Goal: Task Accomplishment & Management: Manage account settings

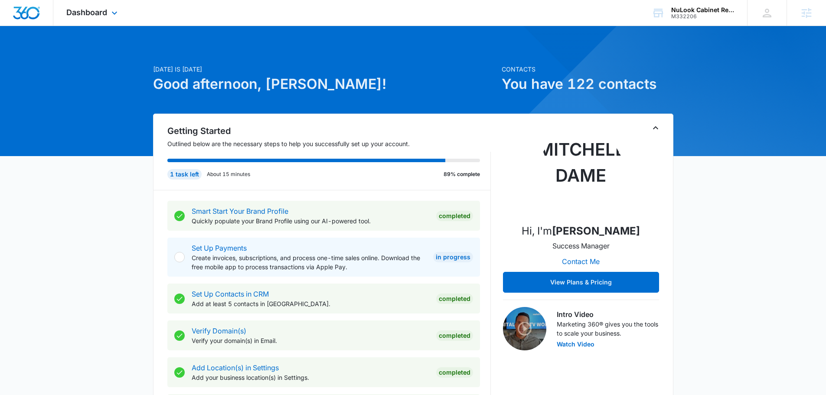
click at [99, 20] on div "Dashboard Apps Reputation Websites Forms CRM Email Social Payments POS Content …" at bounding box center [92, 13] width 79 height 26
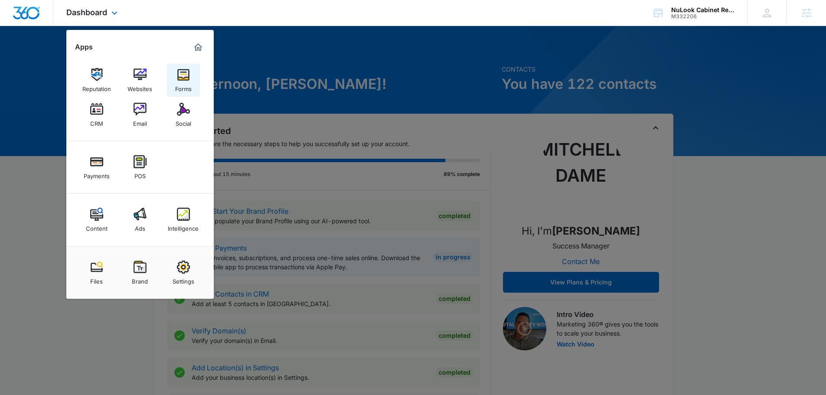
click at [184, 75] on img at bounding box center [183, 74] width 13 height 13
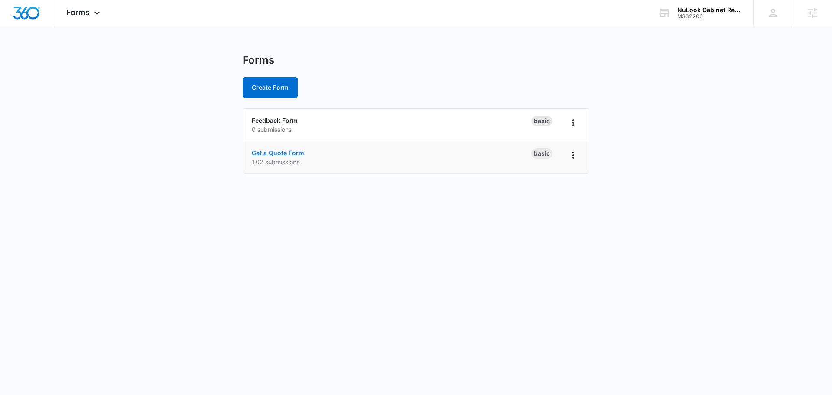
click at [290, 154] on link "Get a Quote Form" at bounding box center [278, 152] width 52 height 7
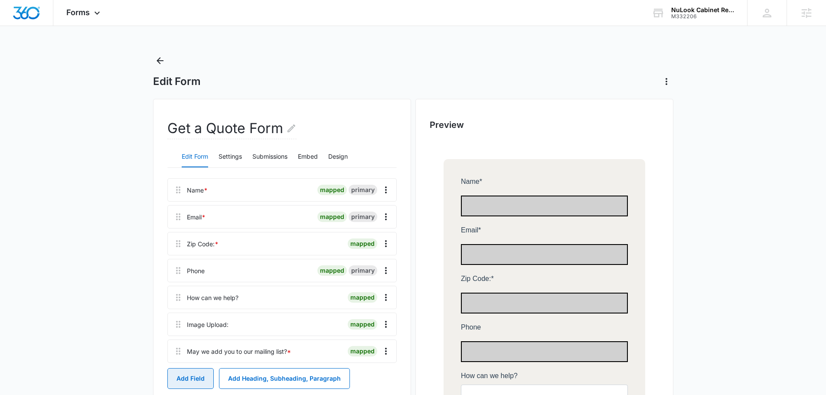
click at [202, 374] on button "Add Field" at bounding box center [190, 378] width 46 height 21
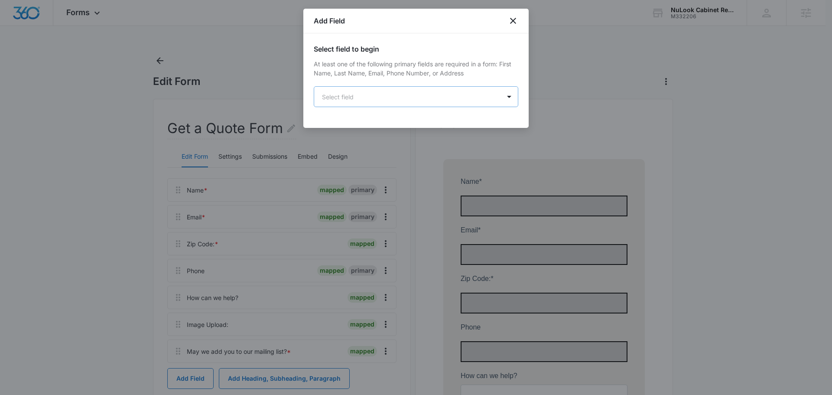
click at [361, 95] on body "Forms Apps Reputation Websites Forms CRM Email Social Payments POS Content Ads …" at bounding box center [416, 338] width 832 height 676
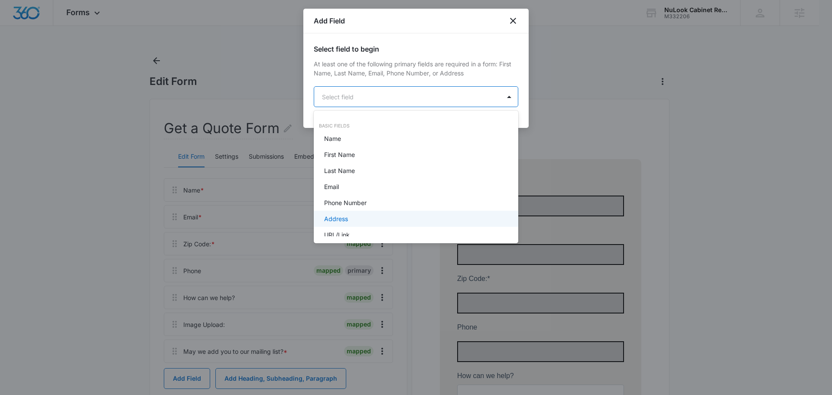
click at [349, 217] on div "Address" at bounding box center [415, 218] width 182 height 9
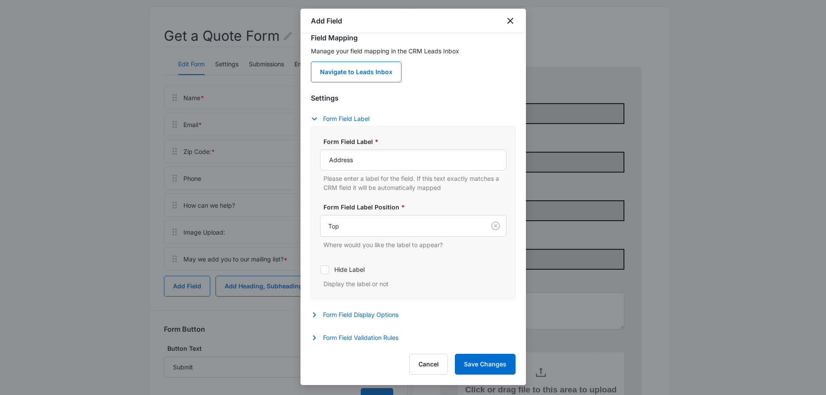
scroll to position [217, 0]
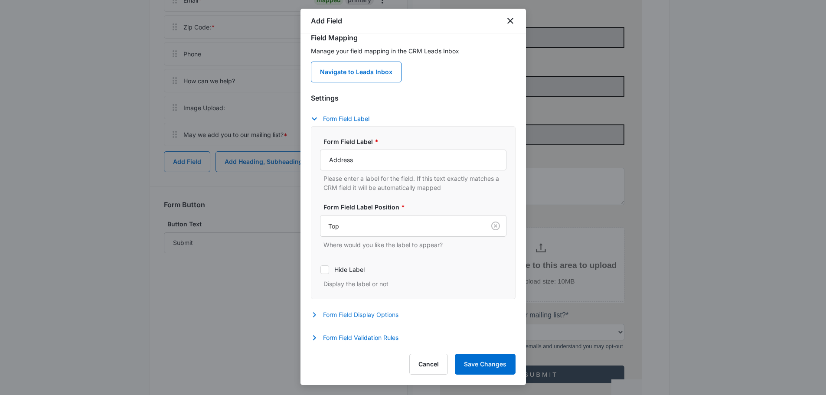
click at [362, 315] on button "Form Field Display Options" at bounding box center [359, 315] width 96 height 10
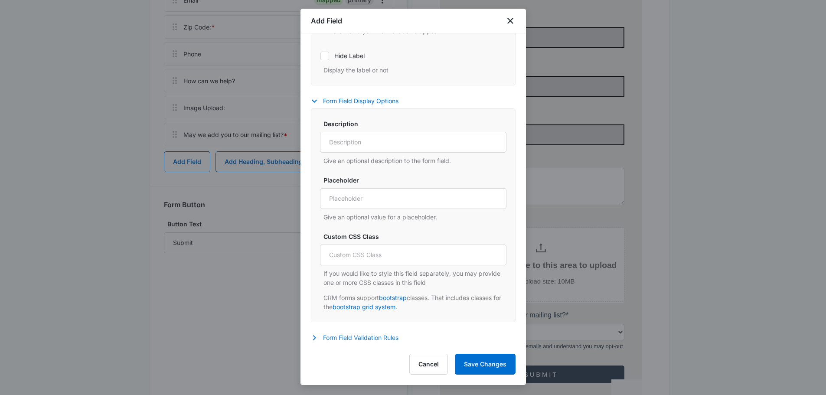
click at [359, 337] on button "Form Field Validation Rules" at bounding box center [359, 338] width 96 height 10
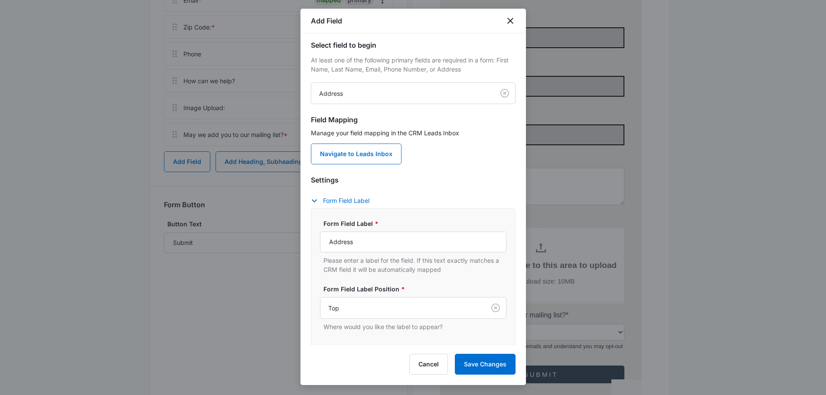
scroll to position [0, 0]
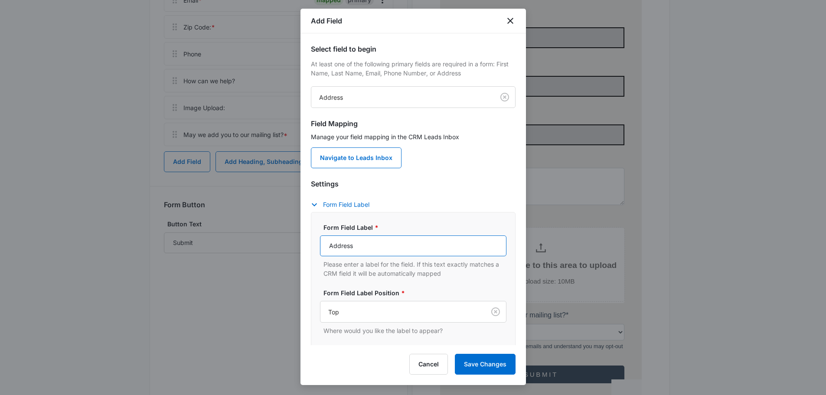
click at [380, 247] on input "Address" at bounding box center [413, 245] width 186 height 21
click at [413, 365] on button "Cancel" at bounding box center [428, 364] width 39 height 21
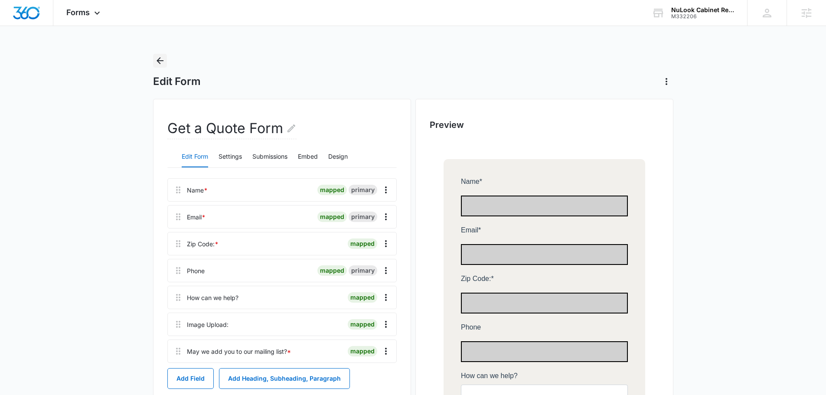
click at [160, 59] on icon "Back" at bounding box center [160, 60] width 10 height 10
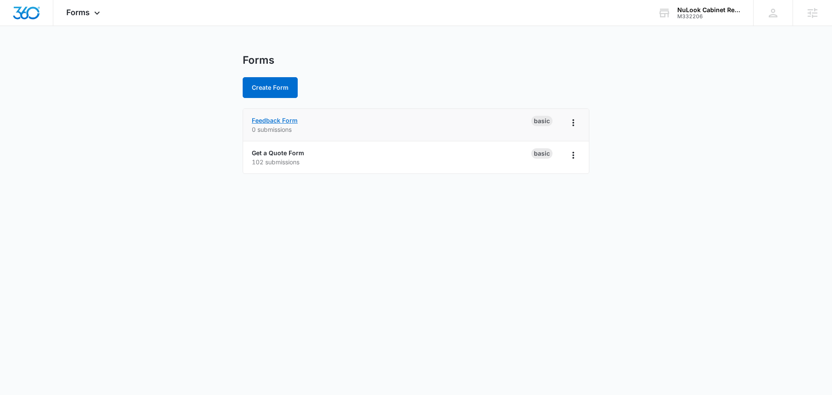
click at [273, 119] on link "Feedback Form" at bounding box center [275, 120] width 46 height 7
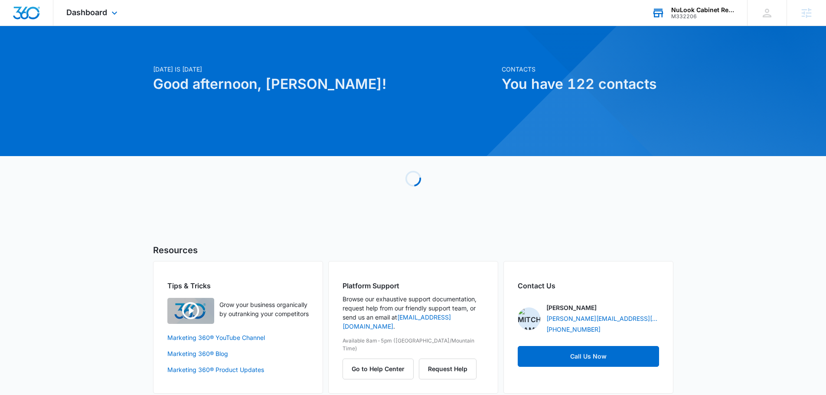
click at [695, 12] on div "NuLook Cabinet Refinishing LLC" at bounding box center [702, 10] width 63 height 7
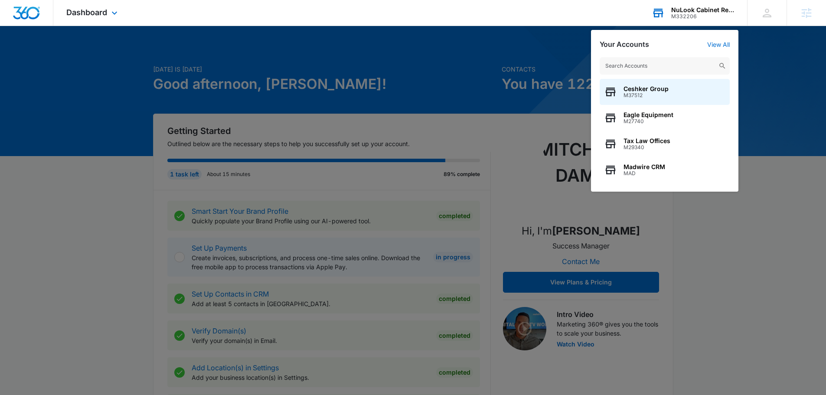
type input "z"
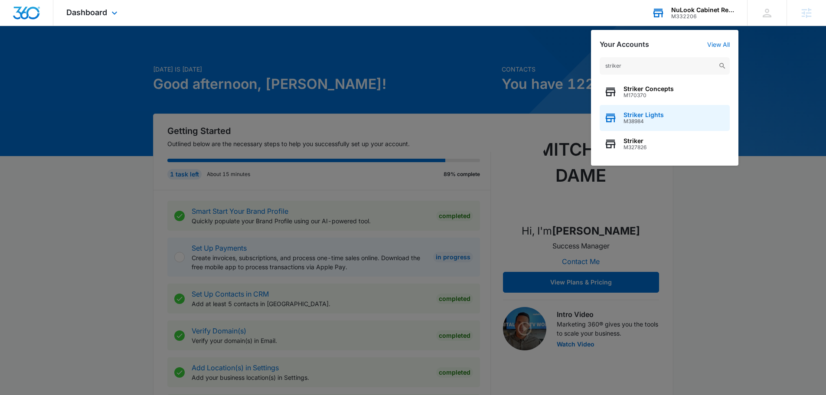
type input "striker"
click at [665, 121] on div "Striker Lights M38984" at bounding box center [665, 118] width 130 height 26
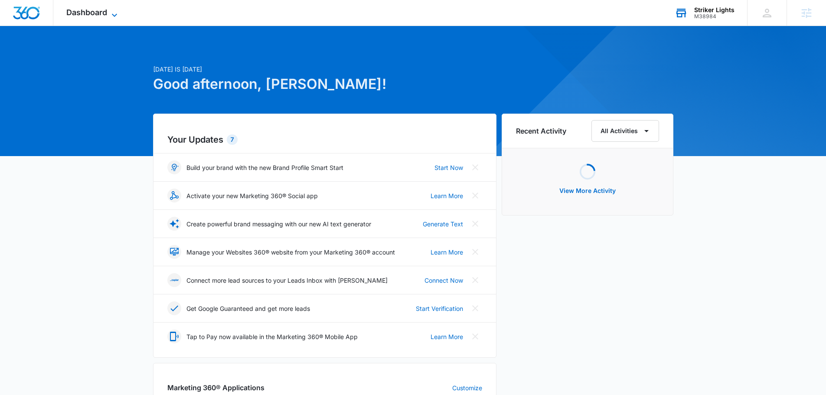
click at [78, 8] on span "Dashboard" at bounding box center [86, 12] width 41 height 9
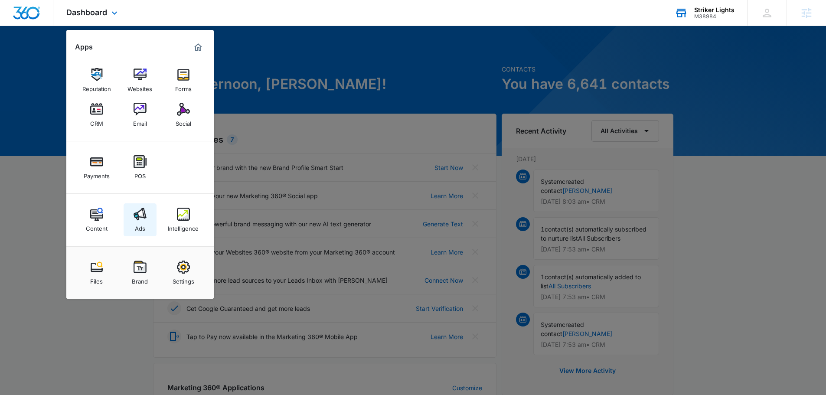
click at [139, 222] on div "Ads" at bounding box center [140, 226] width 10 height 11
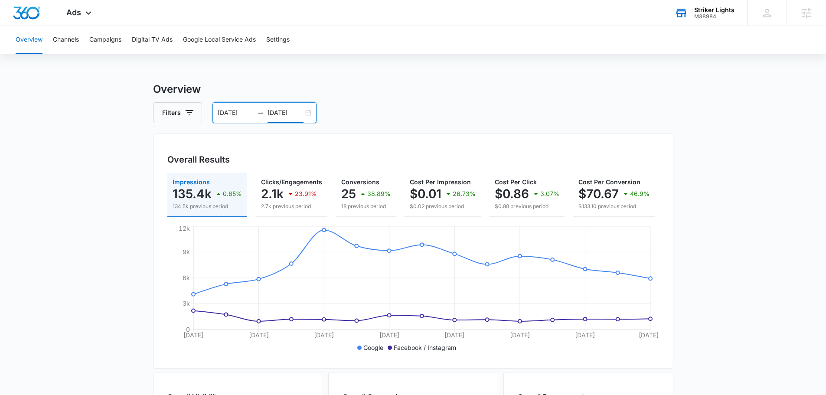
click at [280, 115] on input "[DATE]" at bounding box center [285, 113] width 36 height 10
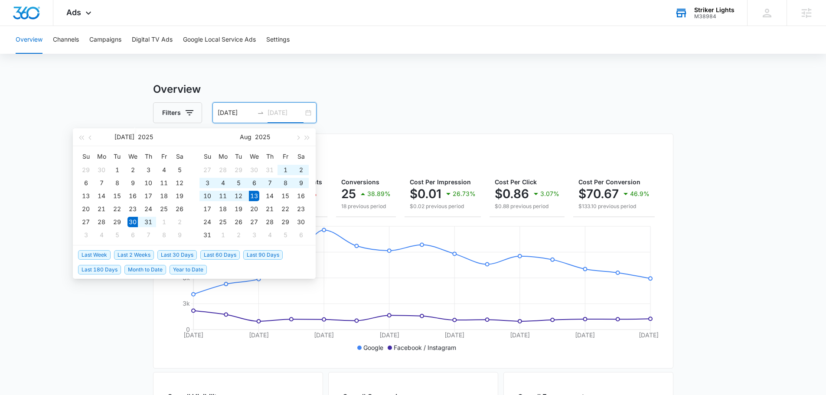
type input "[DATE]"
click at [98, 254] on span "Last Week" at bounding box center [94, 255] width 33 height 10
type input "[DATE]"
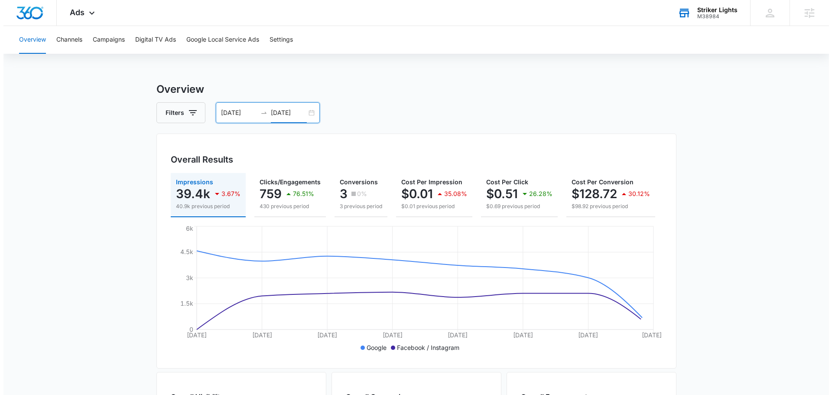
scroll to position [0, 93]
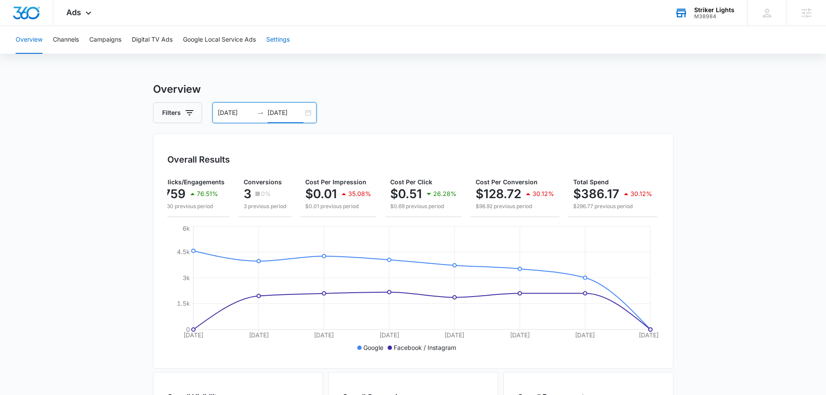
click at [273, 38] on button "Settings" at bounding box center [277, 40] width 23 height 28
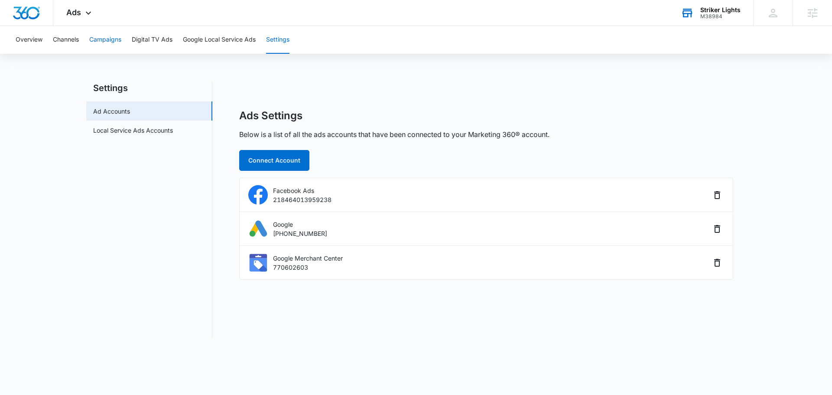
click at [106, 34] on button "Campaigns" at bounding box center [105, 40] width 32 height 28
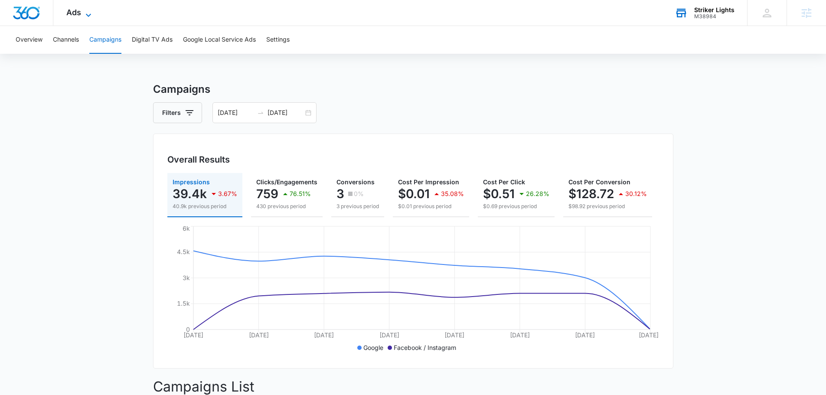
click at [77, 10] on span "Ads" at bounding box center [73, 12] width 15 height 9
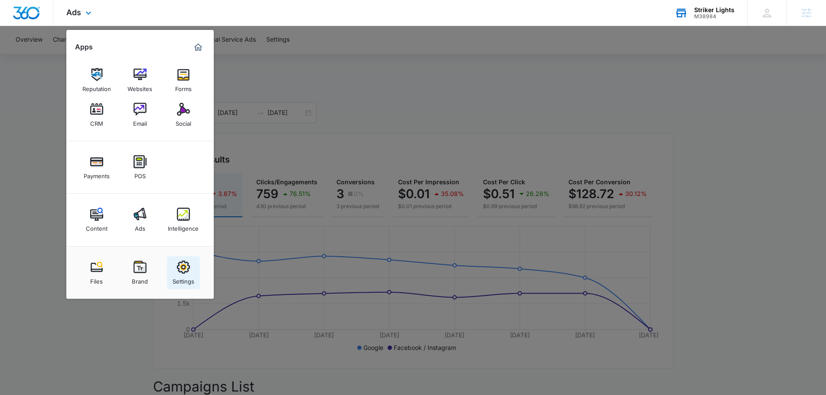
drag, startPoint x: 191, startPoint y: 270, endPoint x: 189, endPoint y: 263, distance: 7.4
click at [191, 270] on link "Settings" at bounding box center [183, 272] width 33 height 33
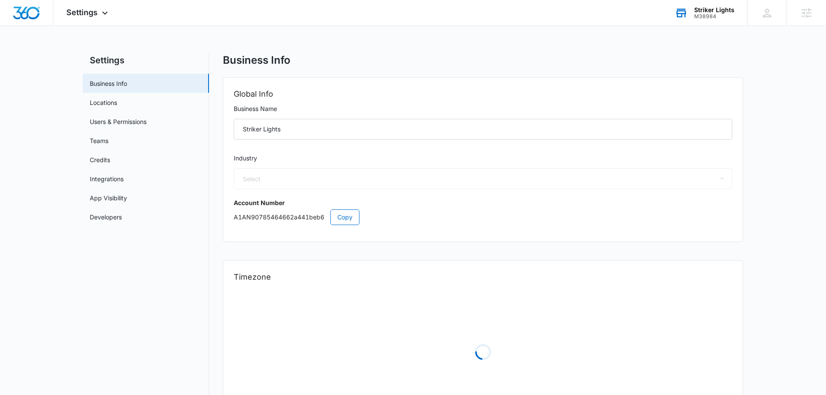
select select "45"
select select "US"
select select "America/[GEOGRAPHIC_DATA]"
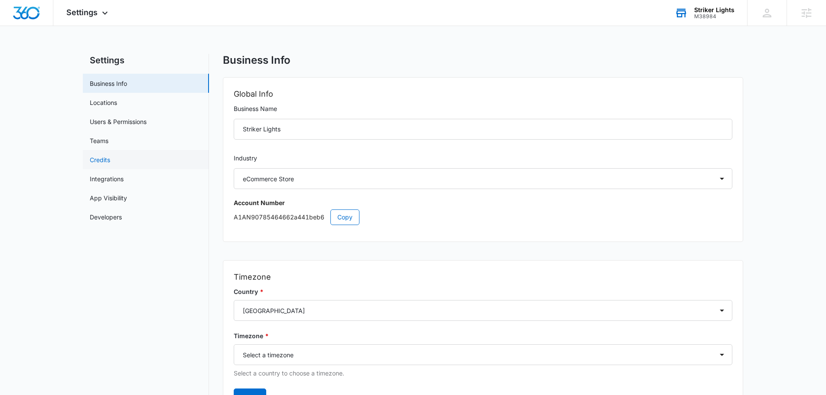
click at [104, 163] on link "Credits" at bounding box center [100, 159] width 20 height 9
